Goal: Information Seeking & Learning: Learn about a topic

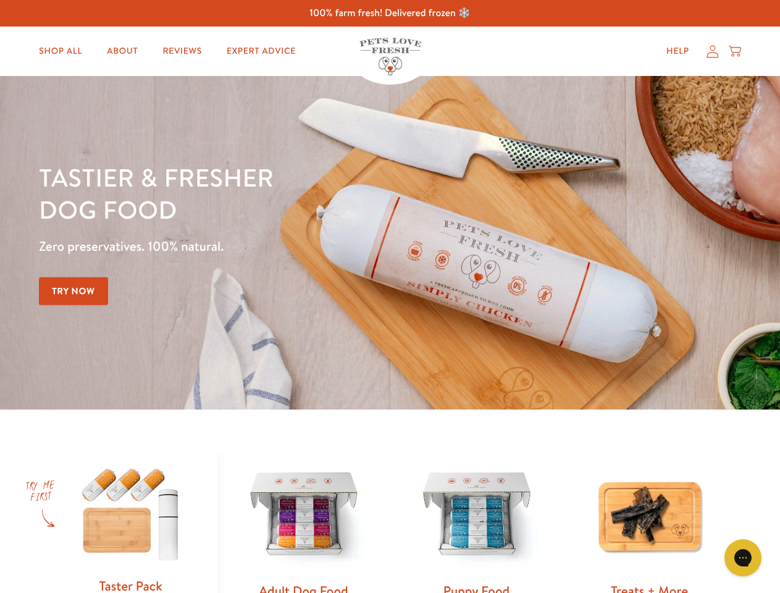
click at [390, 296] on div "Tastier & fresher dog food Zero preservatives. 100% natural. Try Now" at bounding box center [273, 242] width 468 height 163
click at [743, 558] on icon "Gorgias live chat" at bounding box center [743, 558] width 12 height 12
